Goal: Navigation & Orientation: Go to known website

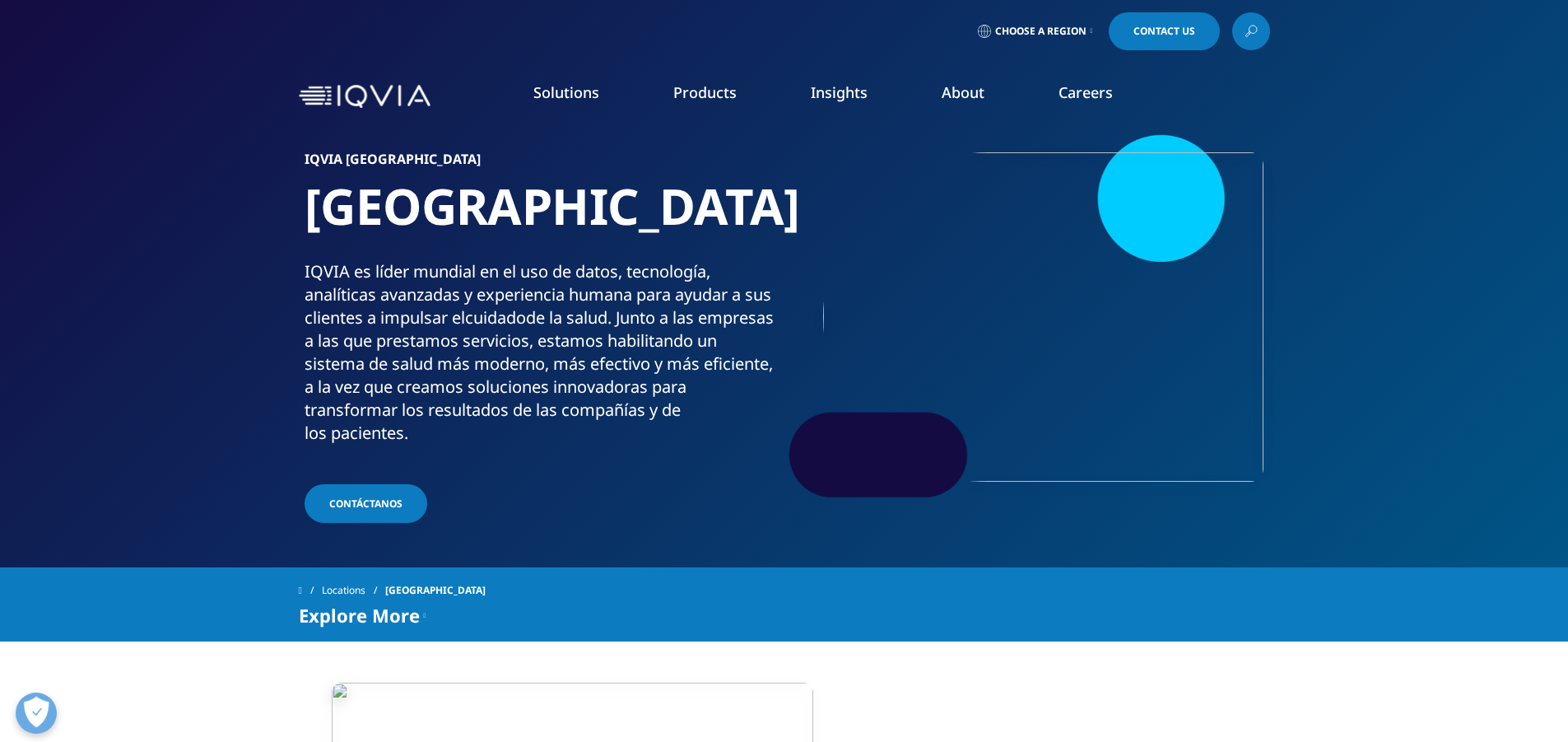
click at [409, 97] on img at bounding box center [365, 96] width 132 height 24
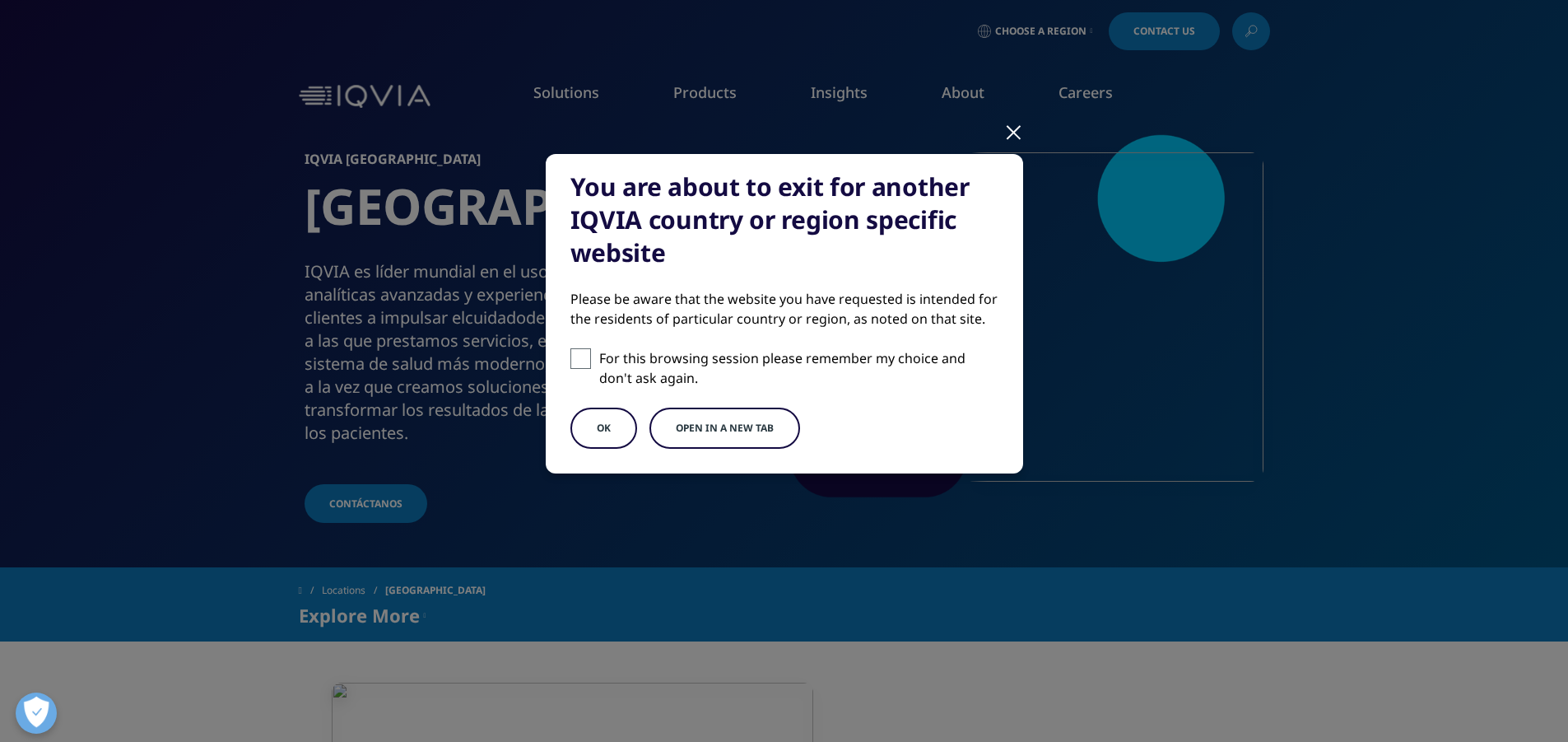
click at [608, 422] on button "OK" at bounding box center [604, 427] width 67 height 41
